Goal: Find specific page/section: Find specific page/section

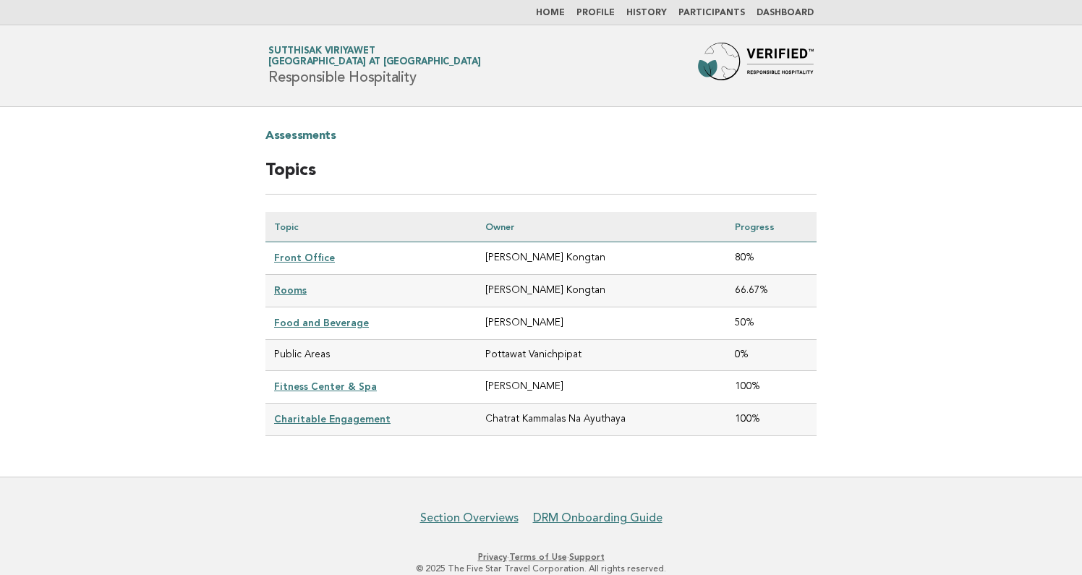
click at [302, 270] on td "Front Office" at bounding box center [370, 258] width 211 height 33
click at [304, 263] on td "Front Office" at bounding box center [370, 258] width 211 height 33
click at [308, 259] on link "Front Office" at bounding box center [304, 258] width 61 height 12
click at [318, 257] on link "Front Office" at bounding box center [304, 258] width 61 height 12
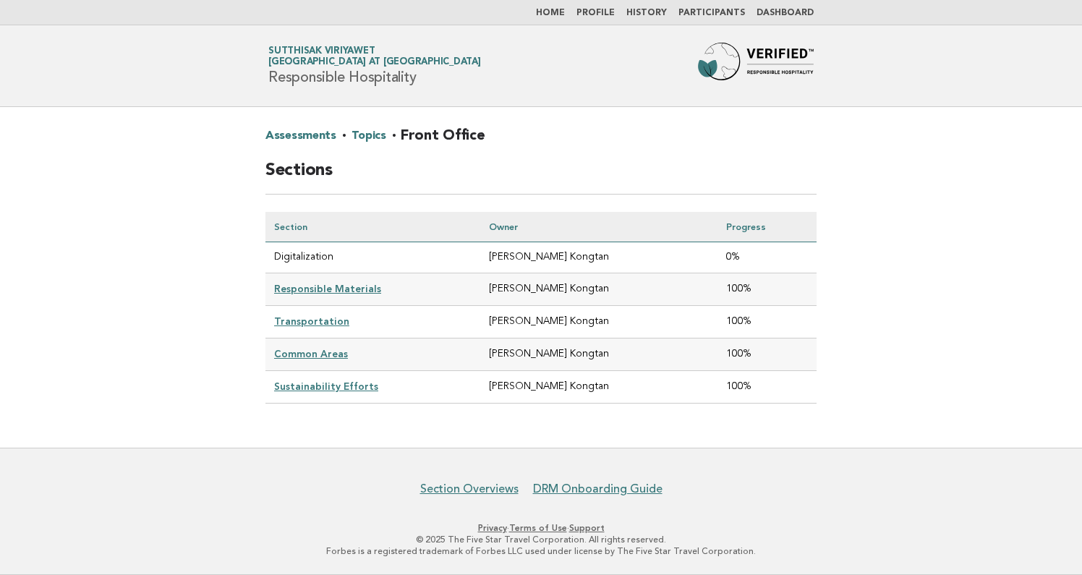
click at [303, 255] on td "Digitalization" at bounding box center [372, 257] width 215 height 31
click at [367, 134] on link "Topics" at bounding box center [368, 135] width 34 height 23
